Goal: Transaction & Acquisition: Purchase product/service

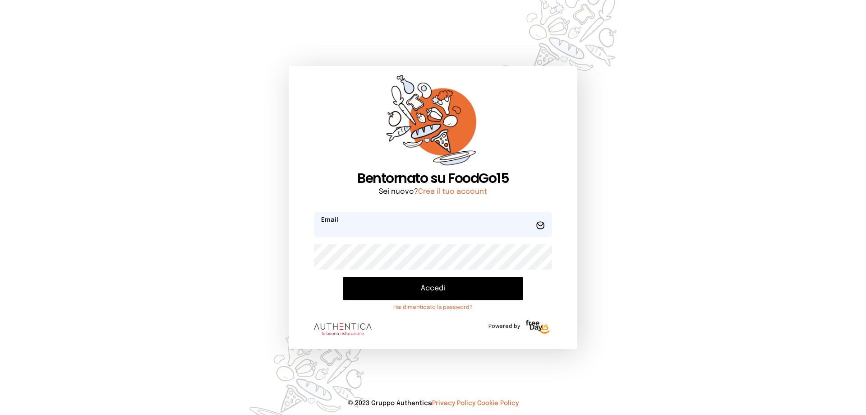
click at [368, 234] on input "email" at bounding box center [433, 224] width 238 height 25
click at [343, 277] on button "Accedi" at bounding box center [433, 288] width 180 height 23
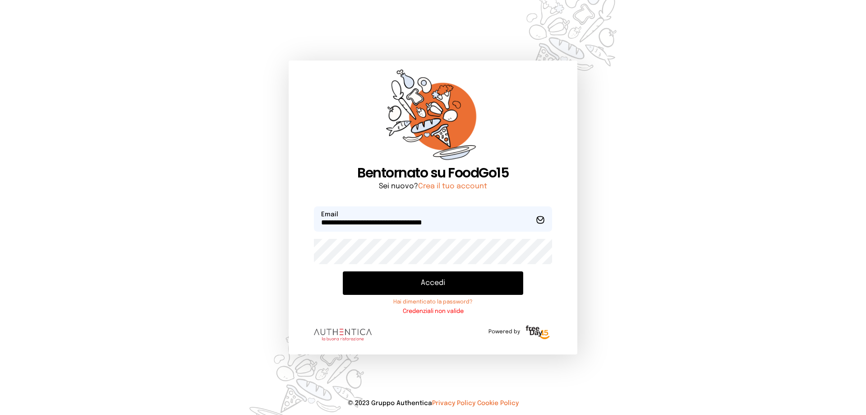
click at [398, 291] on button "Accedi" at bounding box center [433, 282] width 180 height 23
click at [462, 282] on button "Accedi" at bounding box center [433, 282] width 180 height 23
click at [301, 252] on div "**********" at bounding box center [433, 207] width 289 height 294
click at [343, 271] on button "Accedi" at bounding box center [433, 282] width 180 height 23
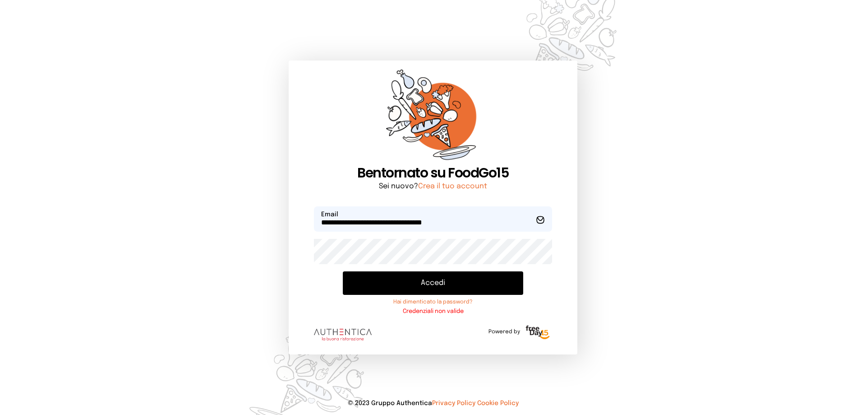
click at [304, 253] on div "**********" at bounding box center [433, 207] width 289 height 294
click at [343, 271] on button "Accedi" at bounding box center [433, 282] width 180 height 23
click at [476, 221] on input "**********" at bounding box center [433, 218] width 238 height 25
type input "**********"
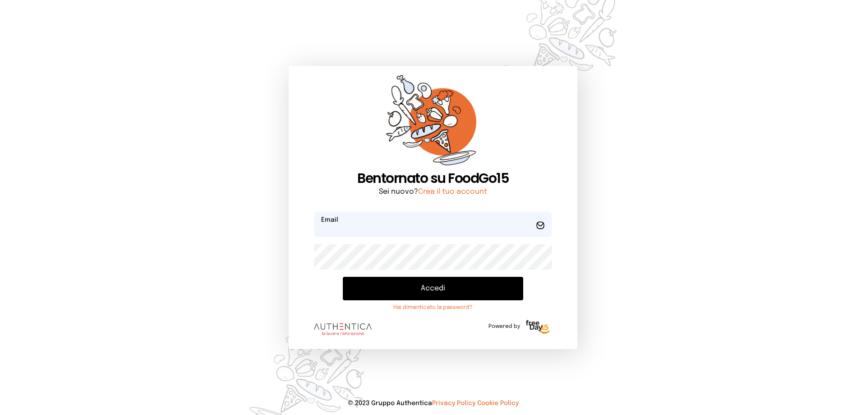
click at [354, 222] on input "email" at bounding box center [433, 224] width 238 height 25
type input "**********"
click at [343, 277] on button "Accedi" at bounding box center [433, 288] width 180 height 23
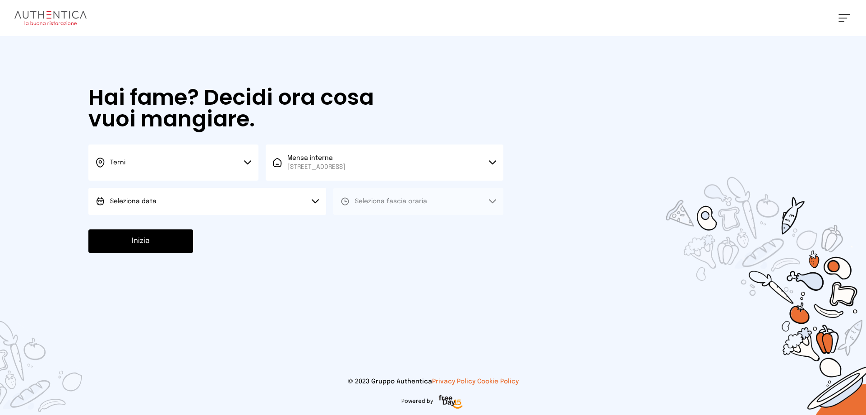
click at [266, 213] on button "Seleziona data" at bounding box center [207, 201] width 238 height 27
click at [196, 224] on li "[DATE], [DATE]" at bounding box center [207, 226] width 238 height 23
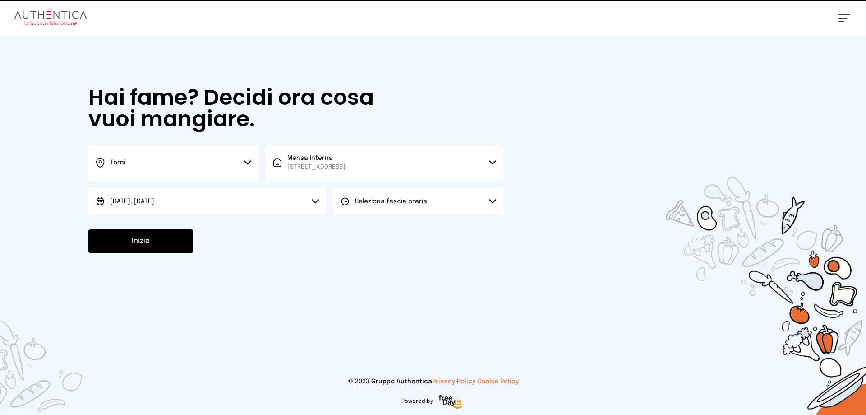
click at [425, 205] on button "Seleziona fascia oraria" at bounding box center [418, 201] width 170 height 27
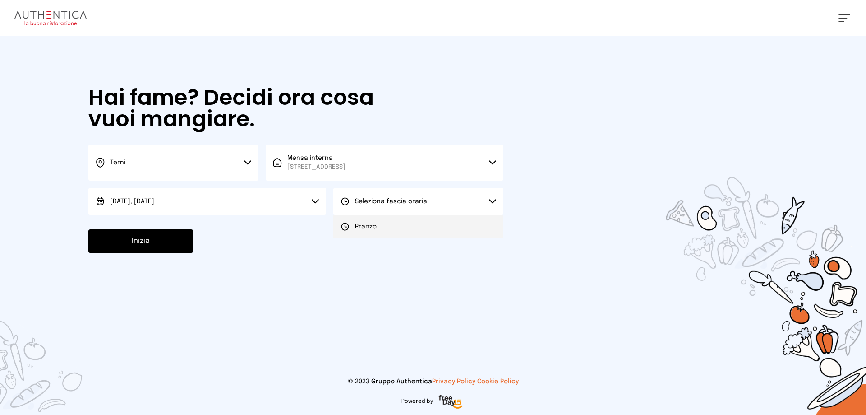
click at [414, 223] on li "Pranzo" at bounding box center [418, 226] width 170 height 23
click at [150, 241] on button "Inizia" at bounding box center [140, 240] width 105 height 23
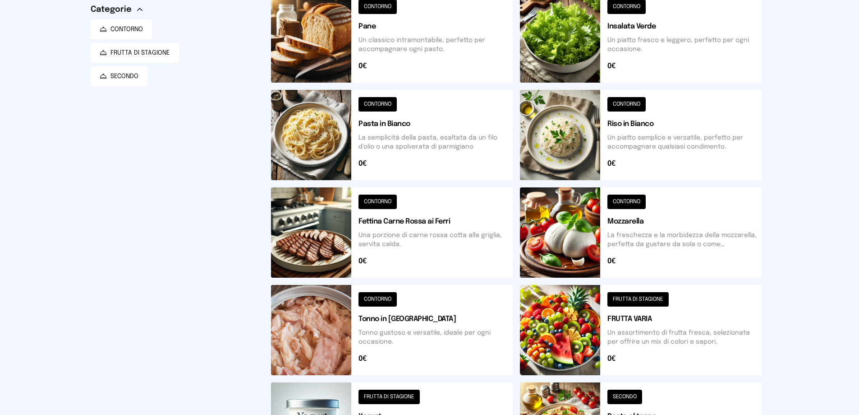
scroll to position [233, 0]
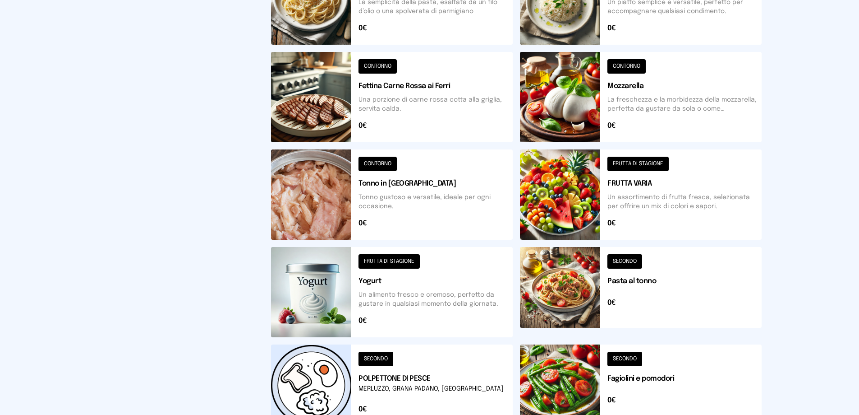
click at [557, 272] on button at bounding box center [641, 292] width 242 height 90
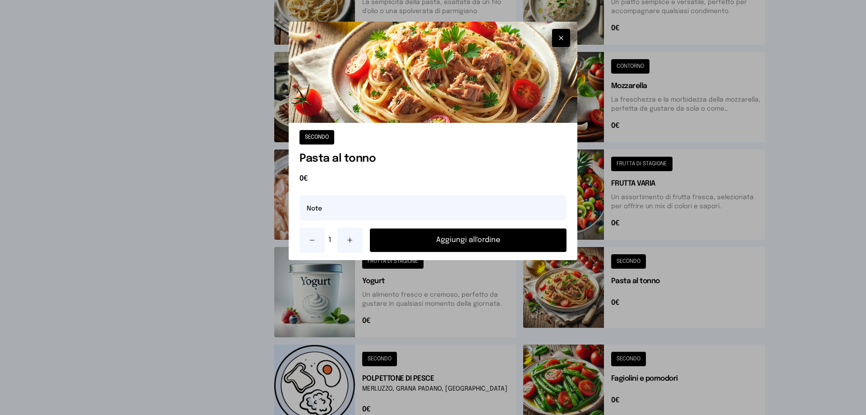
click at [481, 237] on button "Aggiungi all'ordine" at bounding box center [468, 239] width 197 height 23
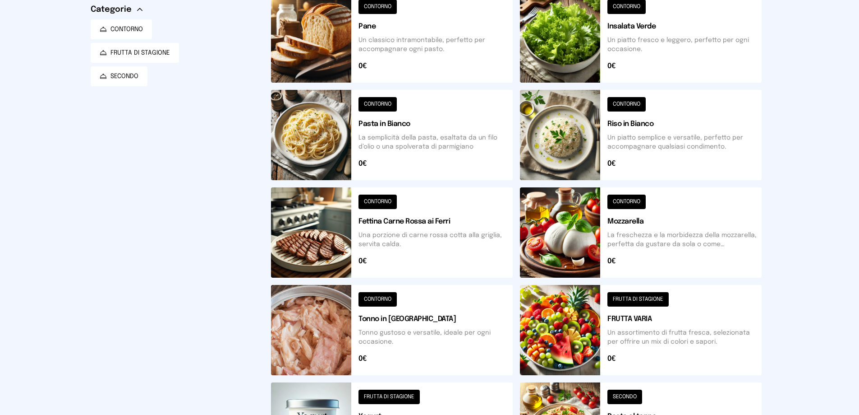
scroll to position [0, 0]
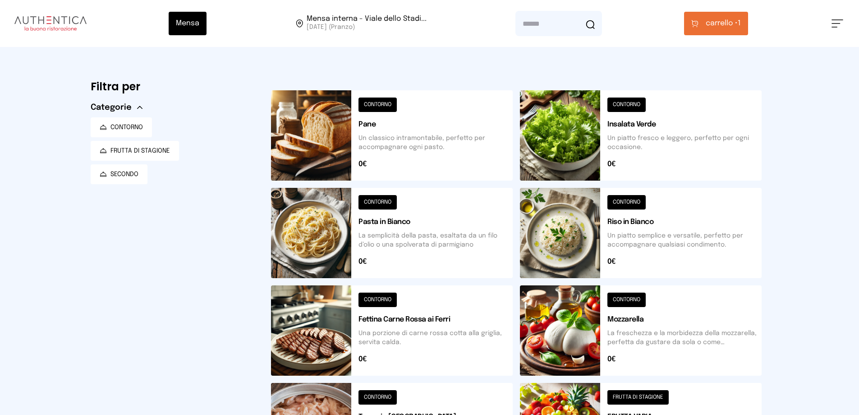
click at [558, 153] on button at bounding box center [641, 135] width 242 height 90
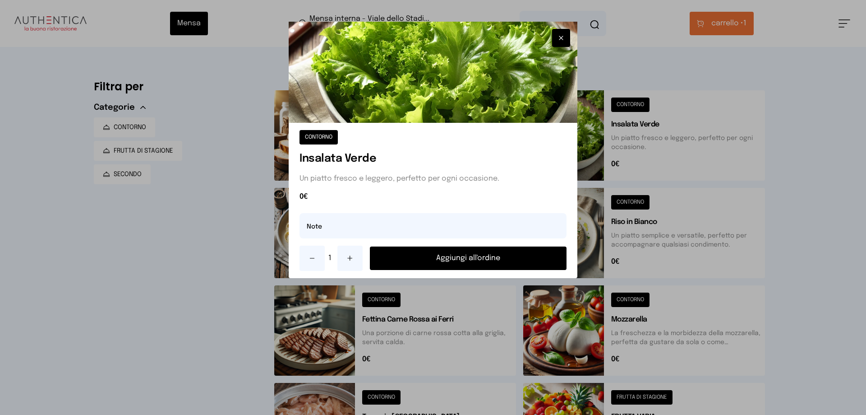
click at [460, 260] on button "Aggiungi all'ordine" at bounding box center [468, 257] width 197 height 23
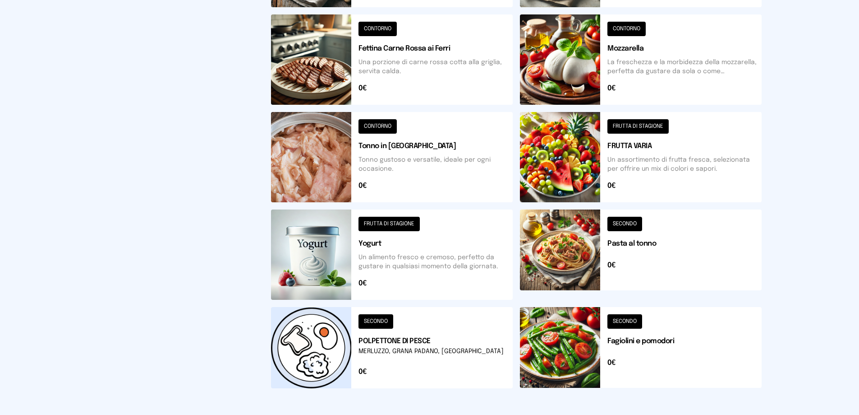
scroll to position [323, 0]
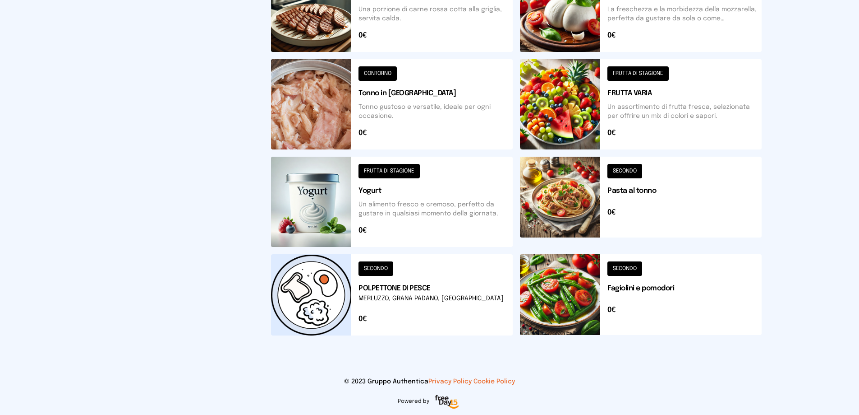
click at [337, 212] on button at bounding box center [392, 202] width 242 height 90
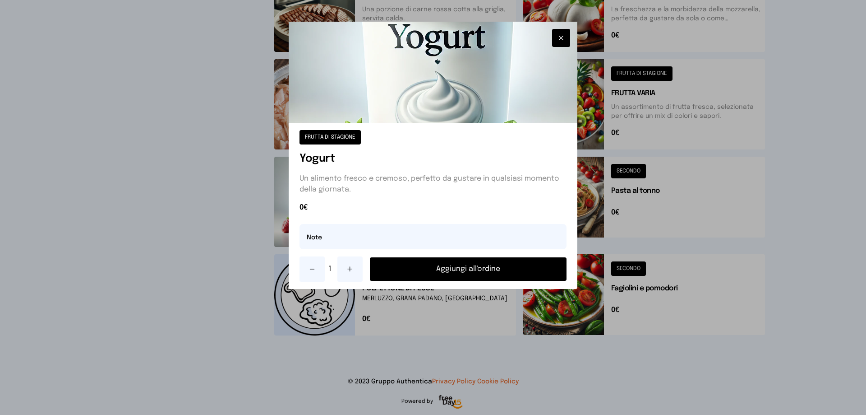
click at [434, 269] on button "Aggiungi all'ordine" at bounding box center [468, 268] width 197 height 23
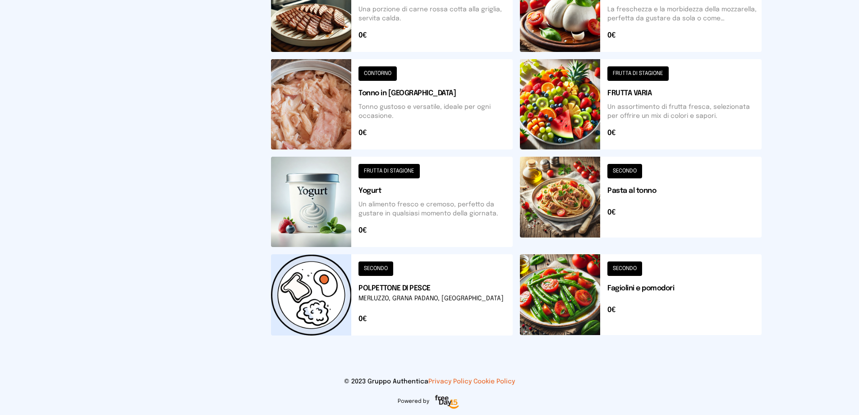
scroll to position [98, 0]
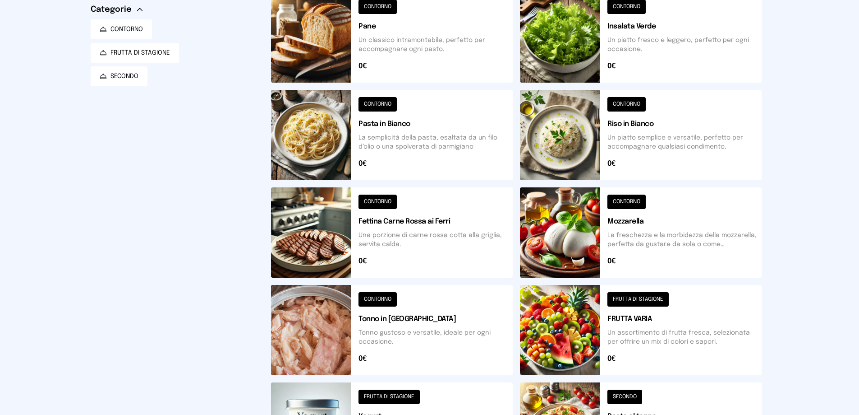
click at [573, 302] on button at bounding box center [641, 330] width 242 height 90
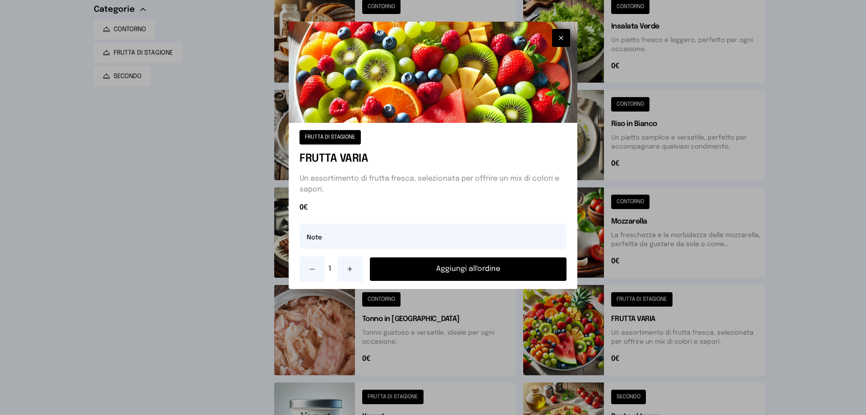
click at [441, 269] on button "Aggiungi all'ordine" at bounding box center [468, 268] width 197 height 23
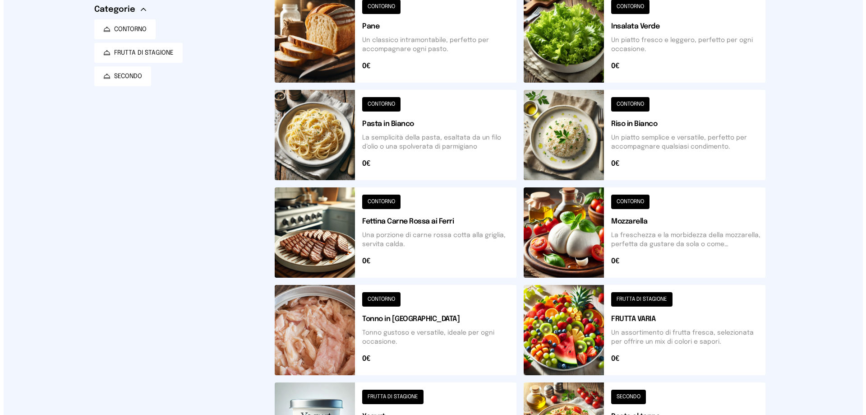
scroll to position [0, 0]
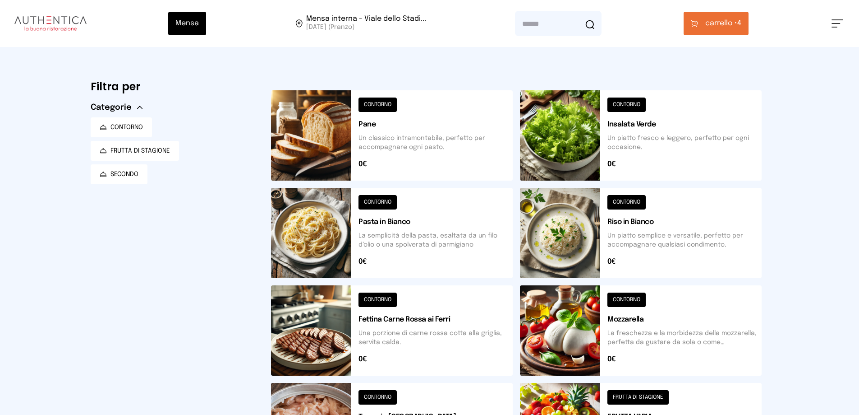
click at [725, 27] on span "carrello •" at bounding box center [722, 23] width 32 height 11
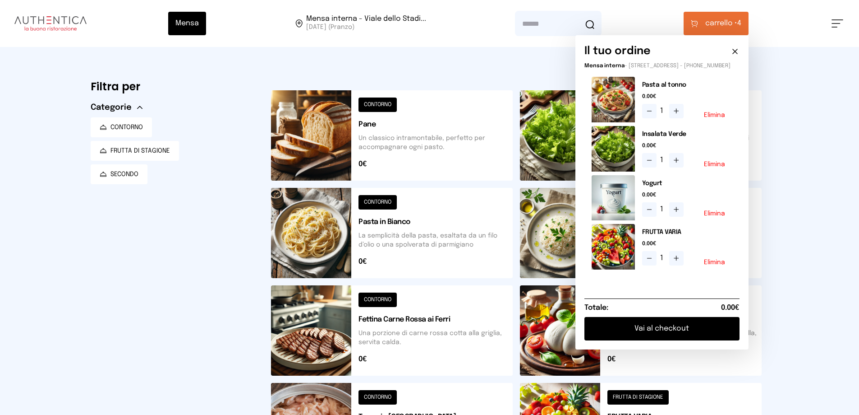
drag, startPoint x: 631, startPoint y: 333, endPoint x: 609, endPoint y: 321, distance: 25.6
click at [630, 333] on button "Vai al checkout" at bounding box center [662, 328] width 155 height 23
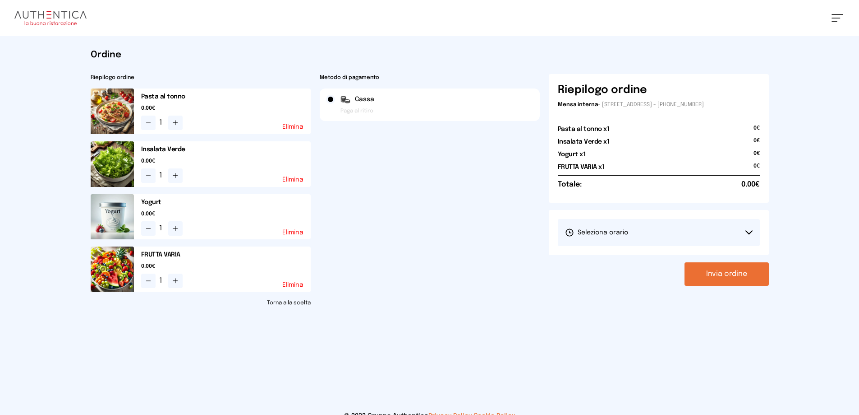
click at [635, 237] on button "Seleziona orario" at bounding box center [659, 232] width 202 height 27
click at [582, 264] on li "1° Turno (13:00 - 15:00)" at bounding box center [659, 257] width 202 height 23
drag, startPoint x: 708, startPoint y: 274, endPoint x: 592, endPoint y: 255, distance: 117.6
click at [702, 272] on button "Invia ordine" at bounding box center [727, 273] width 84 height 23
